Goal: Find specific page/section: Find specific page/section

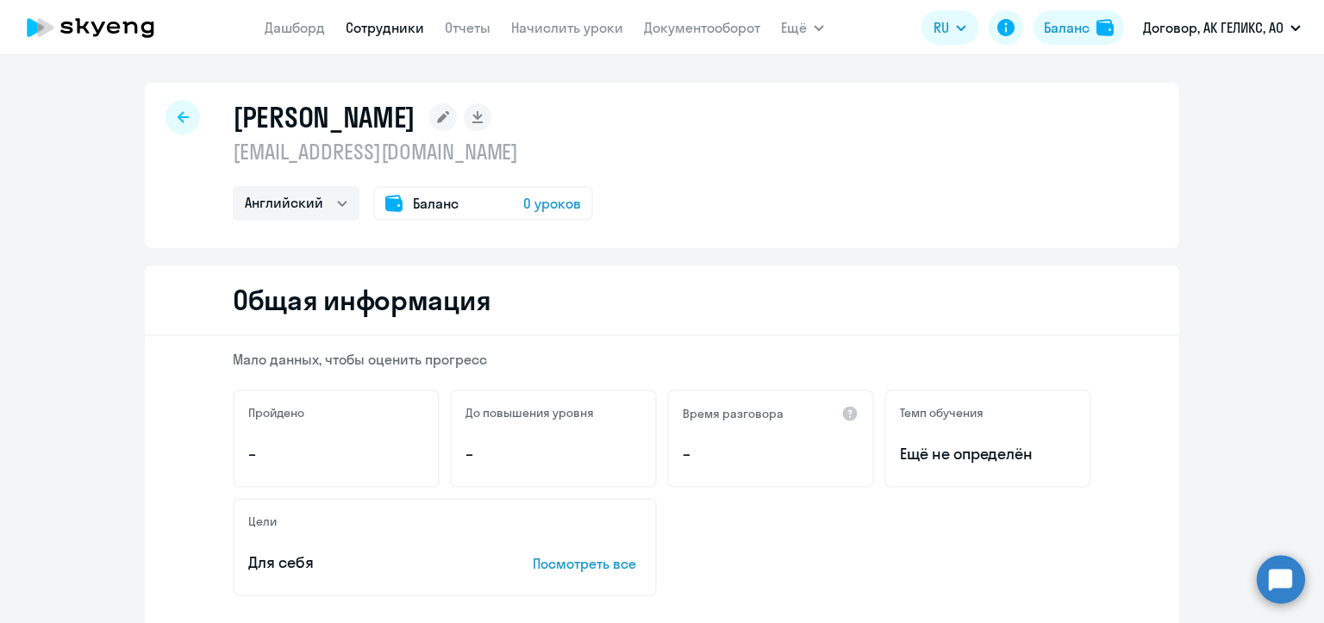
select select "english"
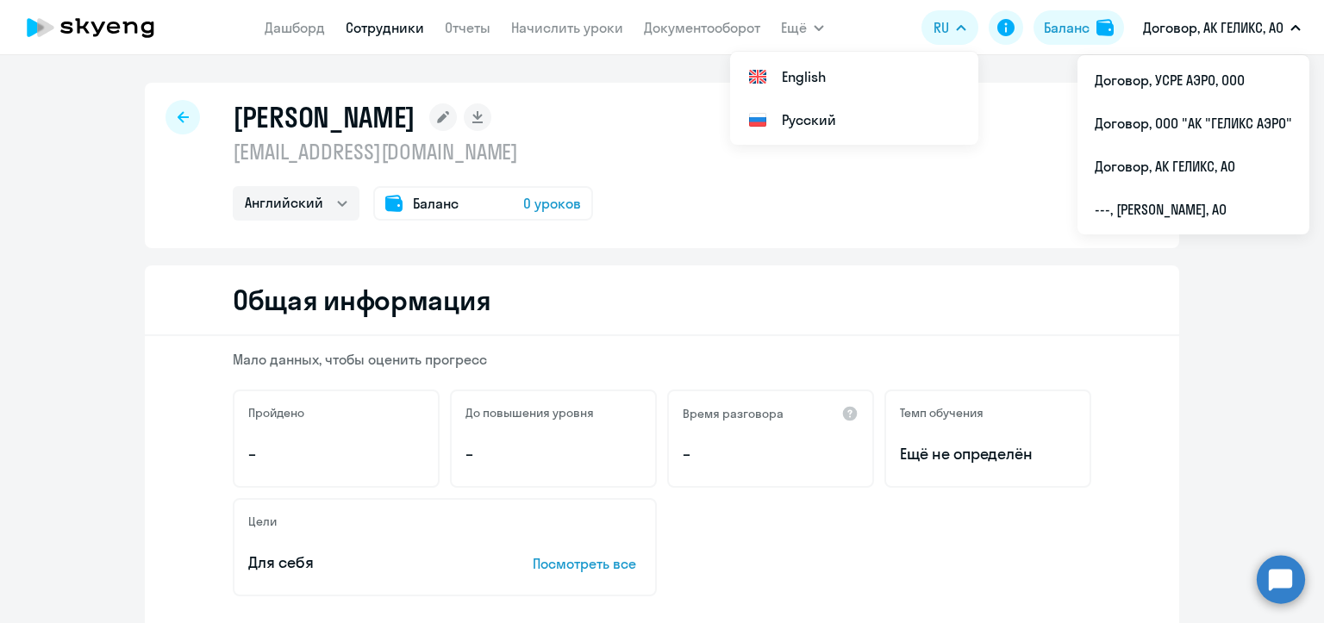
click at [403, 24] on link "Сотрудники" at bounding box center [385, 27] width 78 height 17
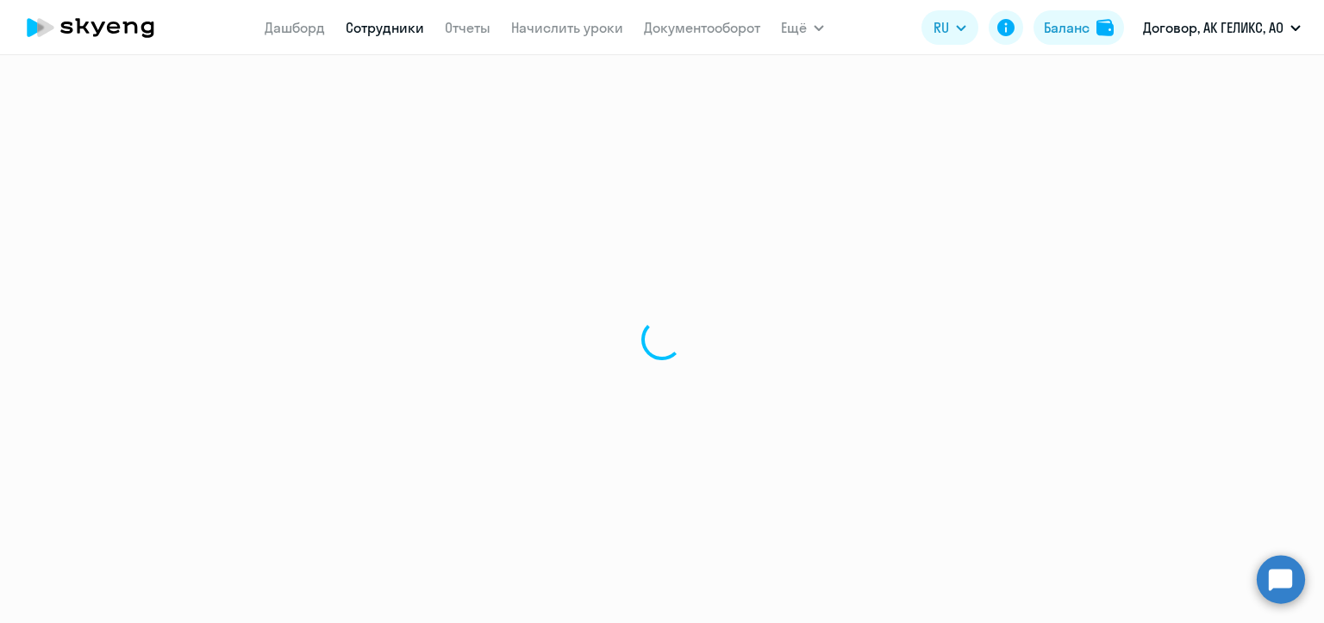
select select "30"
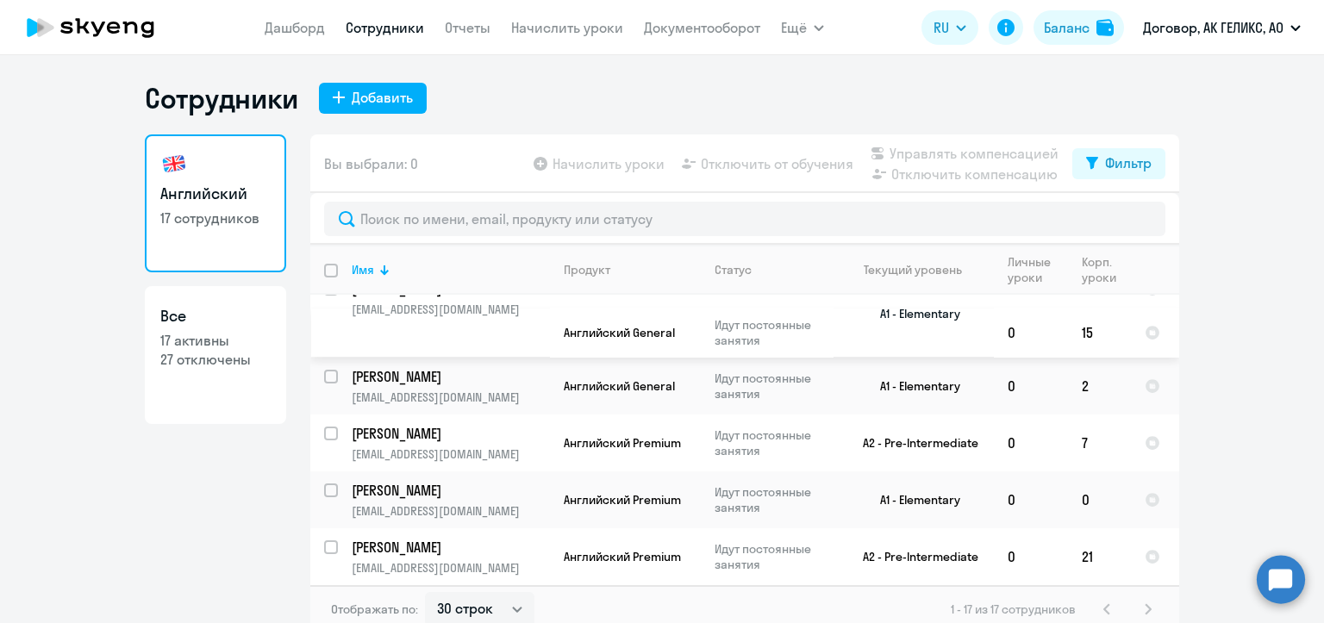
scroll to position [716, 0]
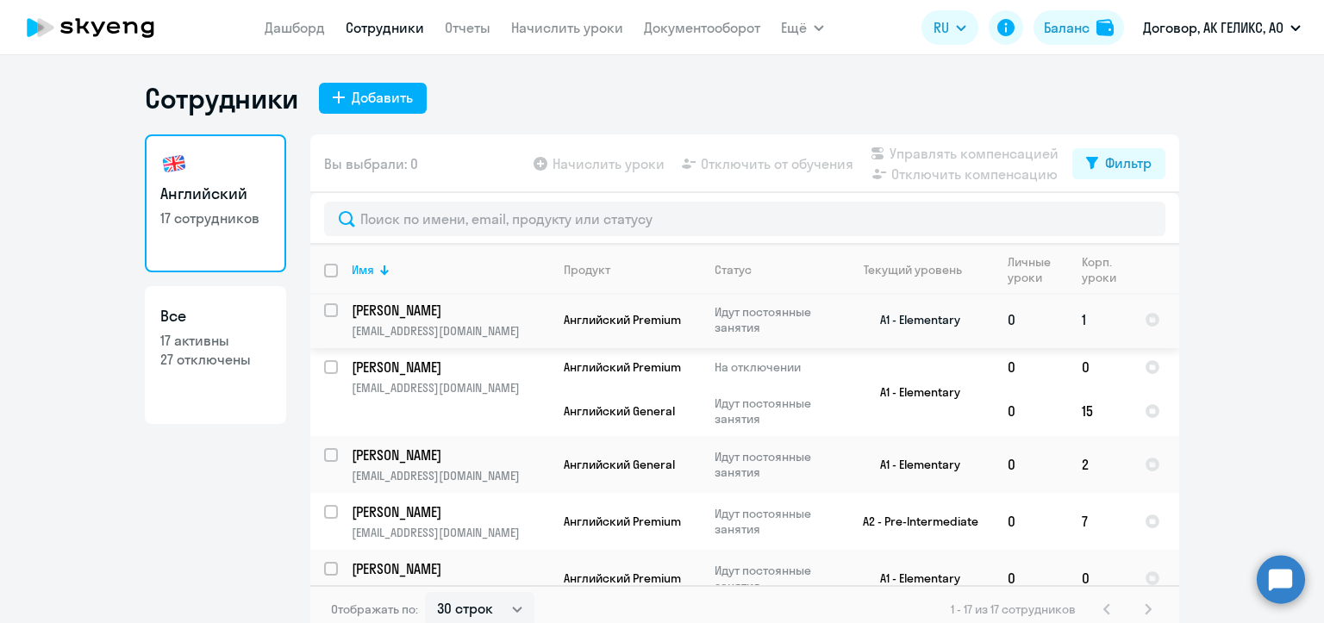
click at [427, 330] on p "[EMAIL_ADDRESS][DOMAIN_NAME]" at bounding box center [450, 331] width 197 height 16
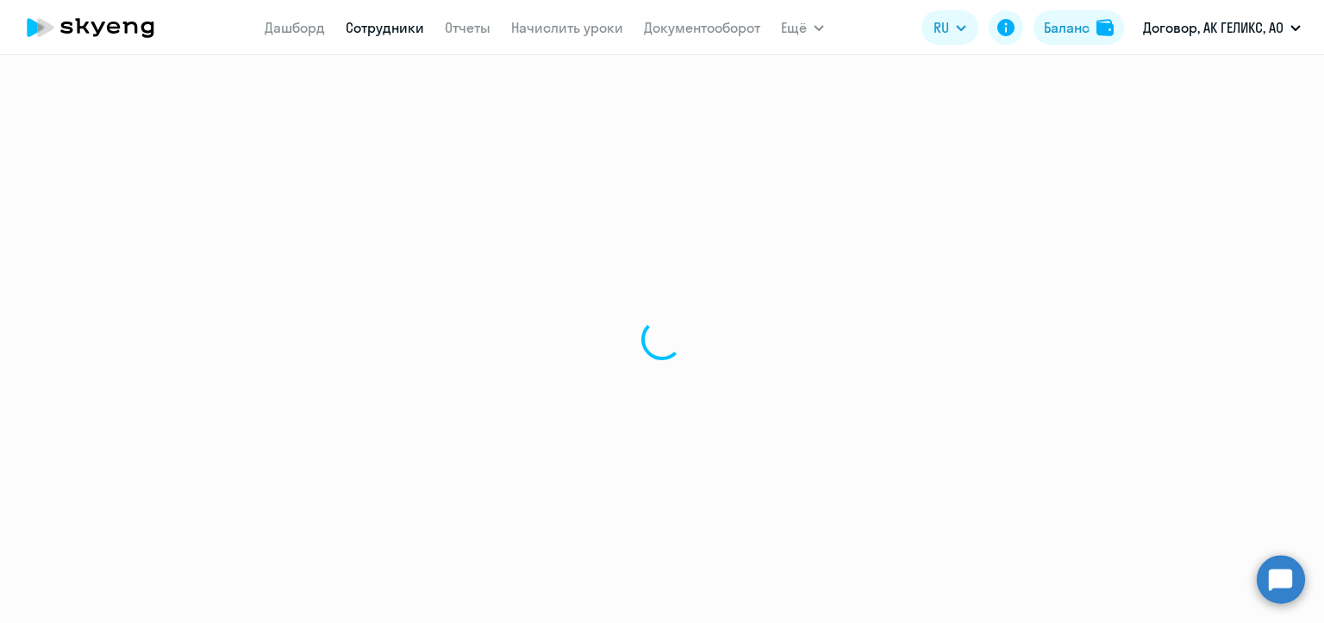
select select "english"
